Goal: Task Accomplishment & Management: Complete application form

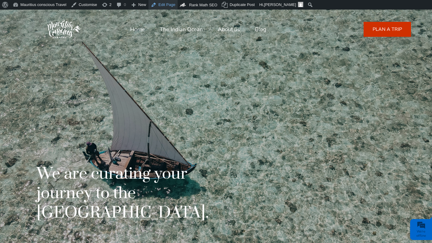
click at [174, 7] on link "Edit Page" at bounding box center [162, 5] width 29 height 10
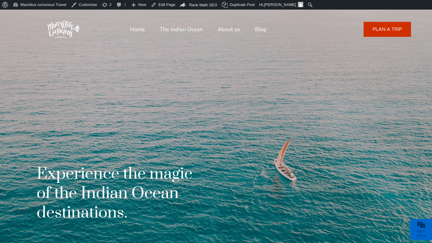
click at [374, 28] on link "PLAN A TRIP" at bounding box center [386, 29] width 47 height 15
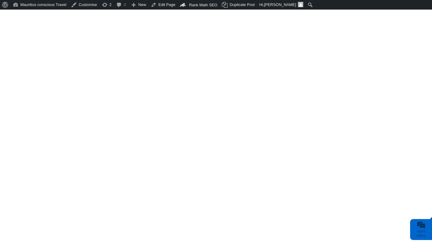
scroll to position [394, 0]
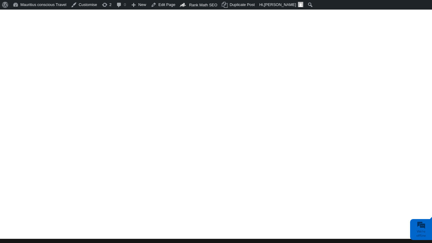
type input "eventtest@gmail.com"
